Goal: Task Accomplishment & Management: Use online tool/utility

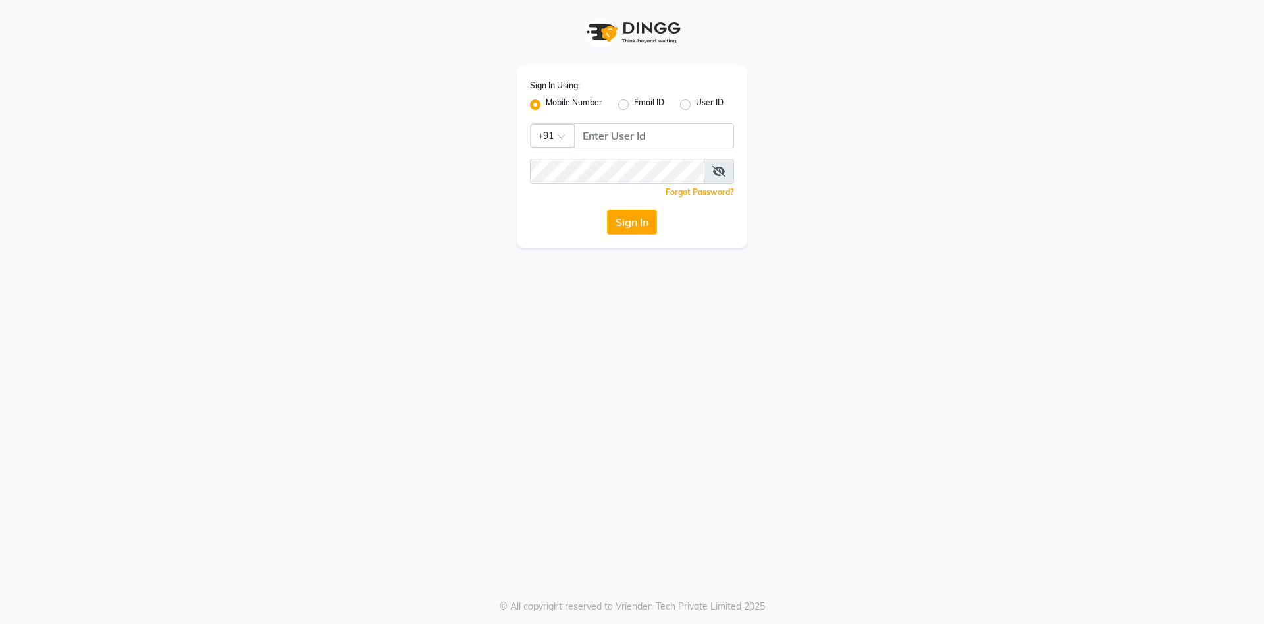
click at [633, 131] on input "Username" at bounding box center [654, 135] width 160 height 25
type input "8054028842"
click at [607, 209] on button "Sign In" at bounding box center [632, 221] width 50 height 25
